Goal: Find specific page/section: Find specific page/section

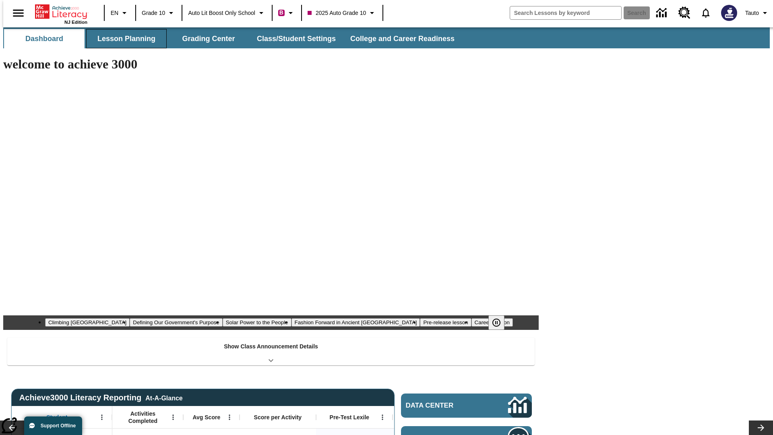
click at [123, 39] on button "Lesson Planning" at bounding box center [126, 38] width 81 height 19
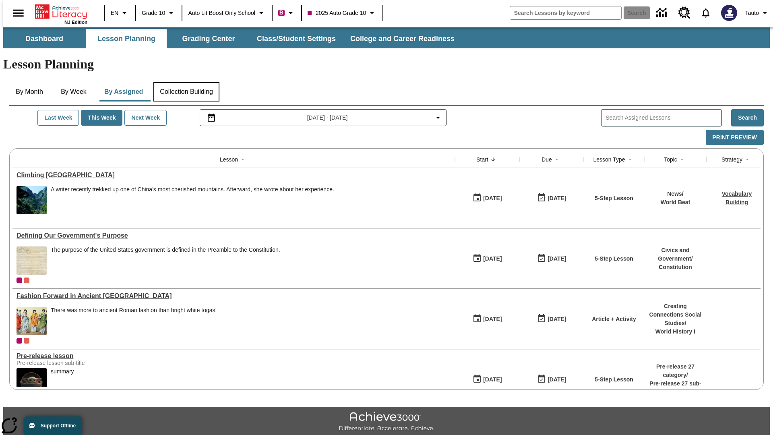
click at [186, 82] on button "Collection Building" at bounding box center [186, 91] width 66 height 19
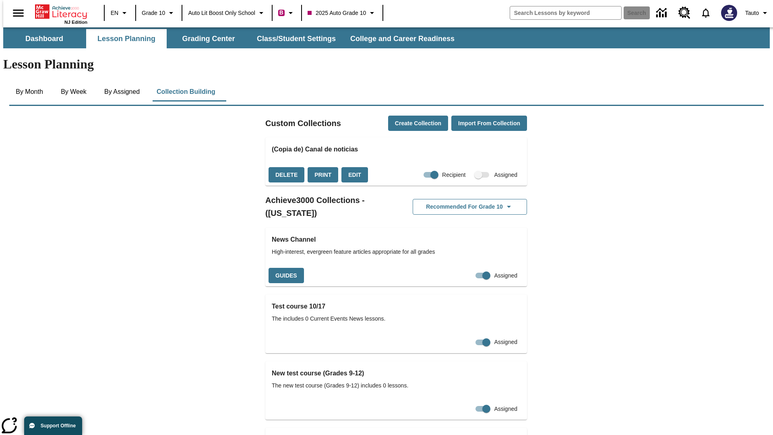
checkbox input "true"
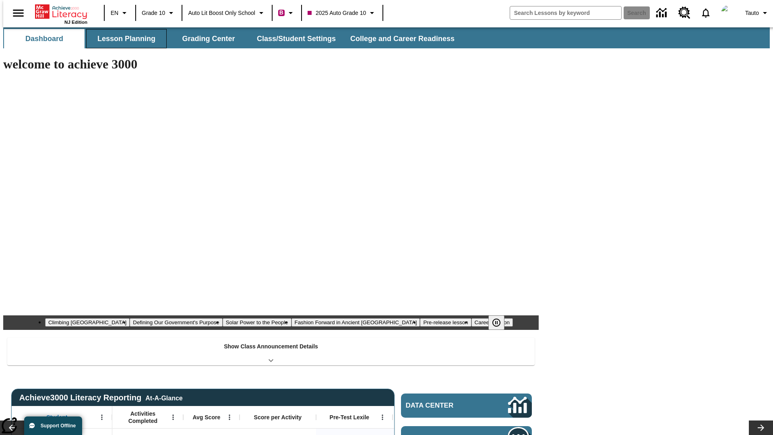
click at [123, 39] on button "Lesson Planning" at bounding box center [126, 38] width 81 height 19
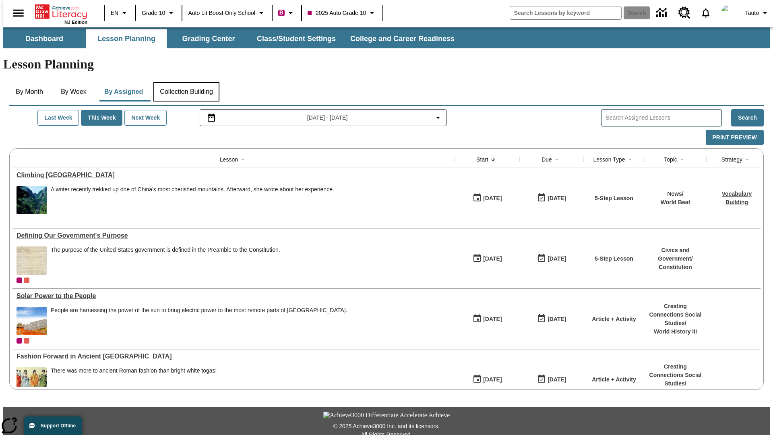
click at [186, 82] on button "Collection Building" at bounding box center [186, 91] width 66 height 19
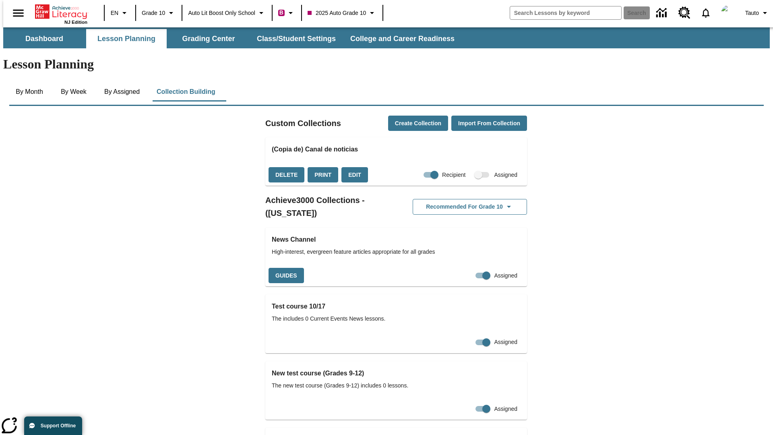
checkbox input "false"
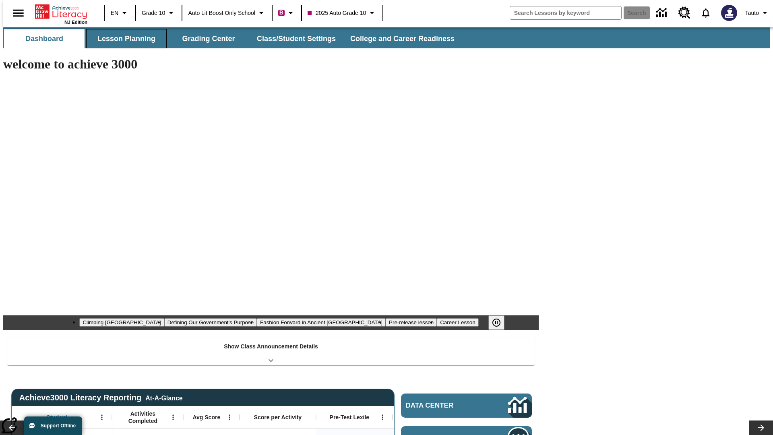
click at [123, 39] on button "Lesson Planning" at bounding box center [126, 38] width 81 height 19
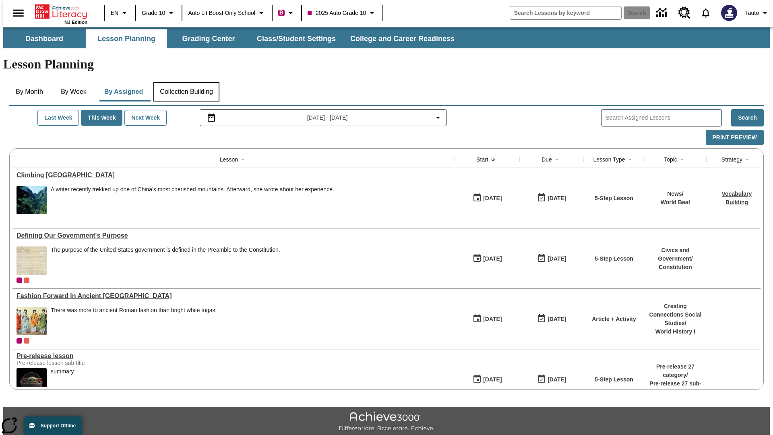
click at [186, 82] on button "Collection Building" at bounding box center [186, 91] width 66 height 19
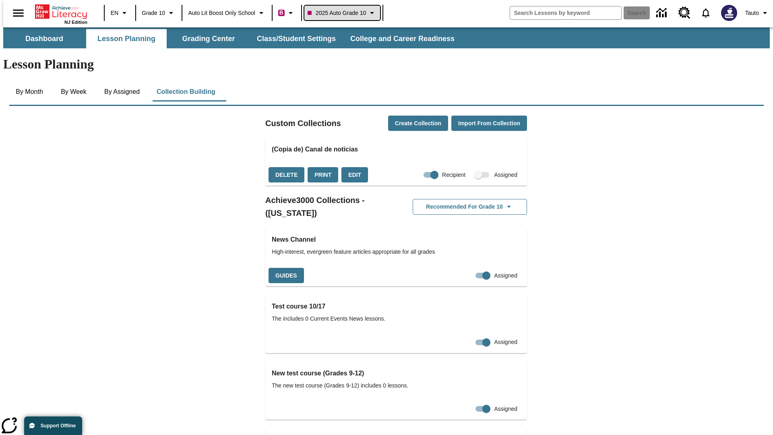
click at [345, 13] on span "2025 Auto Grade 10" at bounding box center [337, 13] width 58 height 8
